Goal: Task Accomplishment & Management: Manage account settings

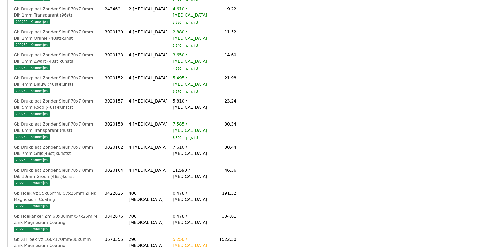
scroll to position [405, 0]
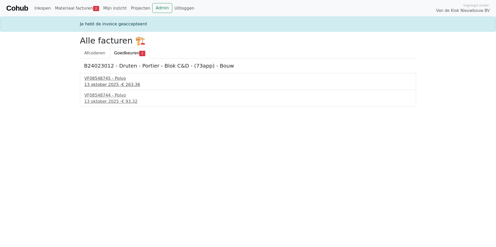
click at [103, 83] on div "13 oktober 2025 - € 263.36" at bounding box center [247, 85] width 327 height 6
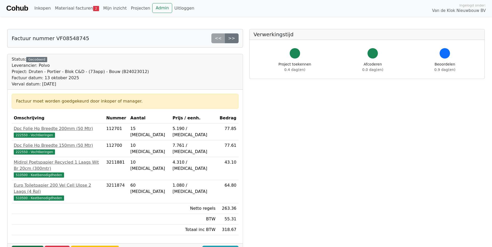
click at [24, 246] on link "Goedkeuren" at bounding box center [28, 251] width 32 height 10
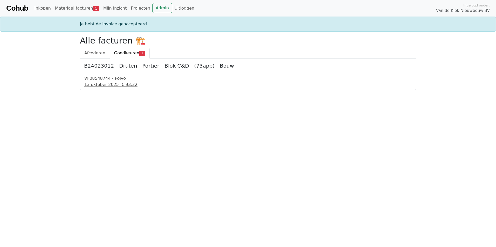
click at [103, 83] on div "13 oktober 2025 - € 93.32" at bounding box center [247, 85] width 327 height 6
